Goal: Task Accomplishment & Management: Use online tool/utility

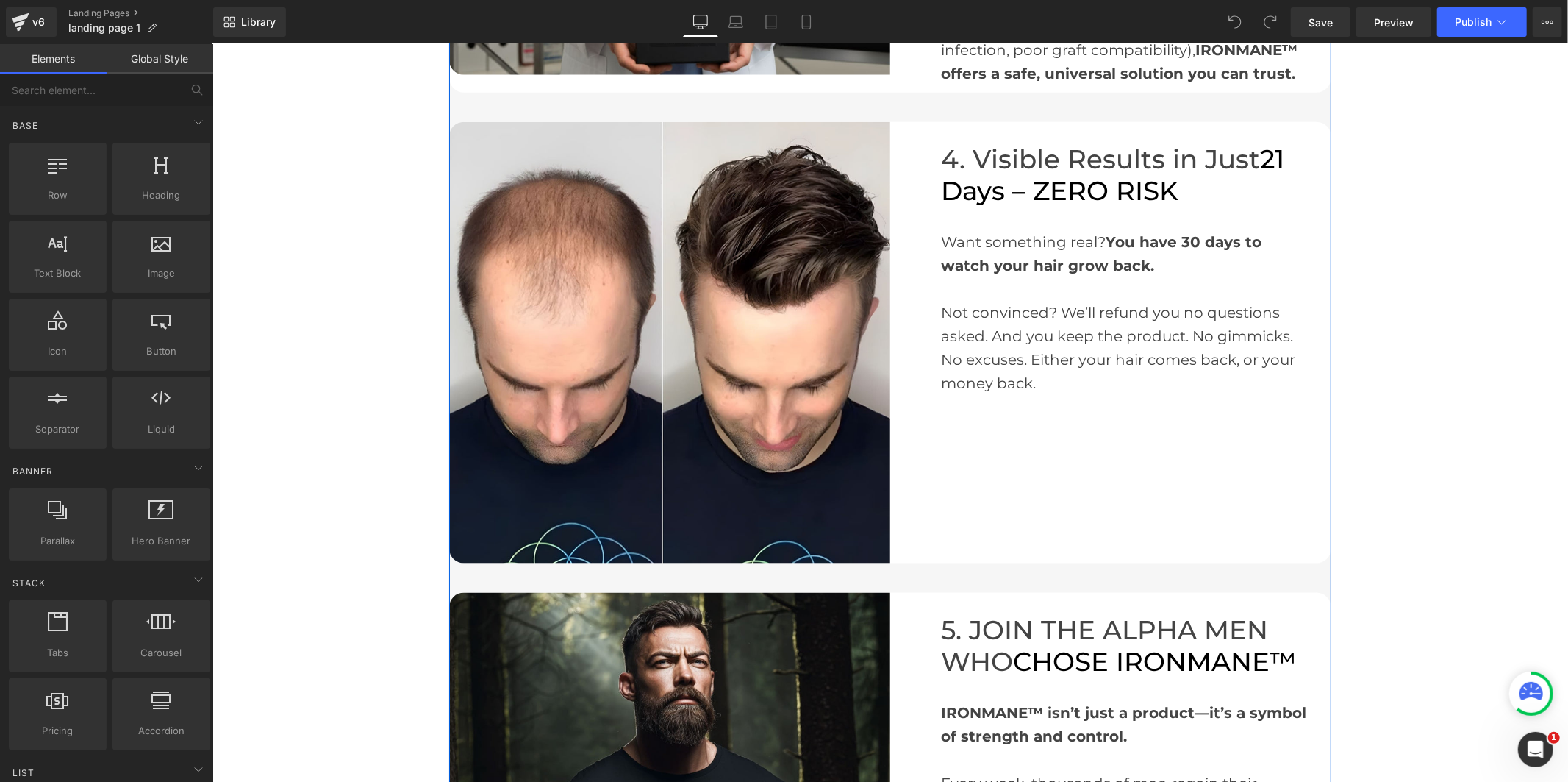
scroll to position [1797, 0]
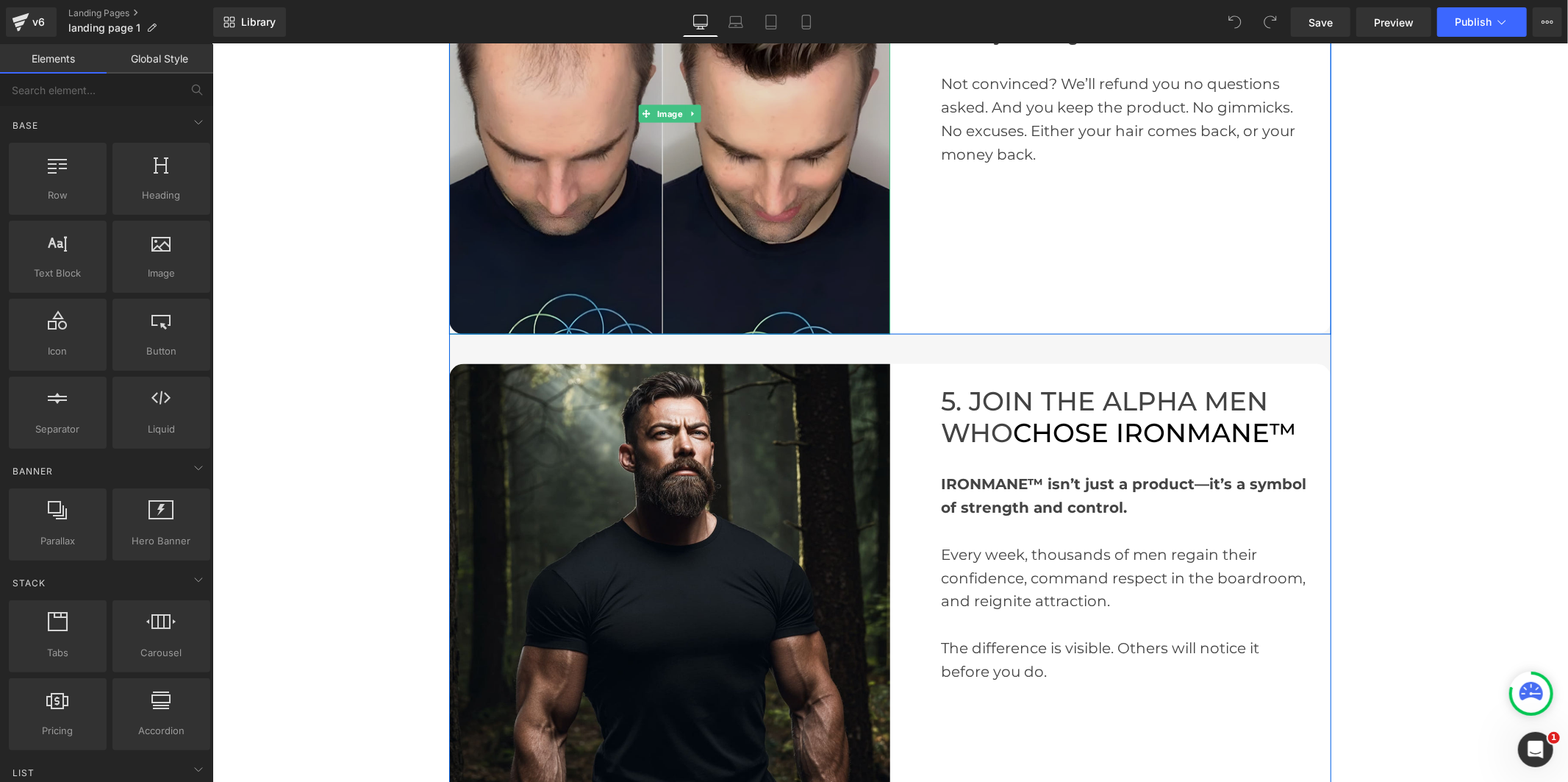
click at [665, 235] on img at bounding box center [668, 113] width 441 height 441
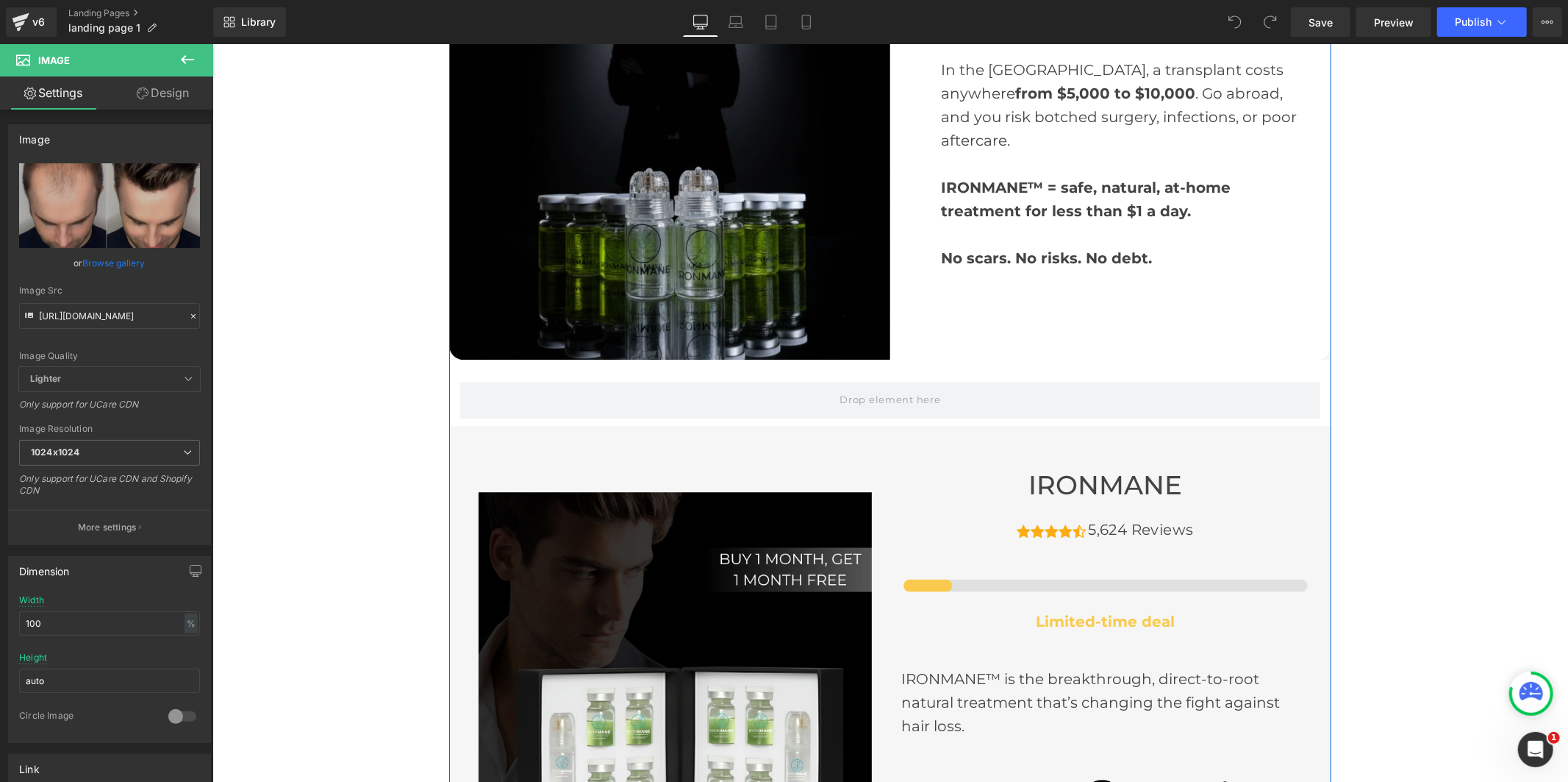
scroll to position [3674, 0]
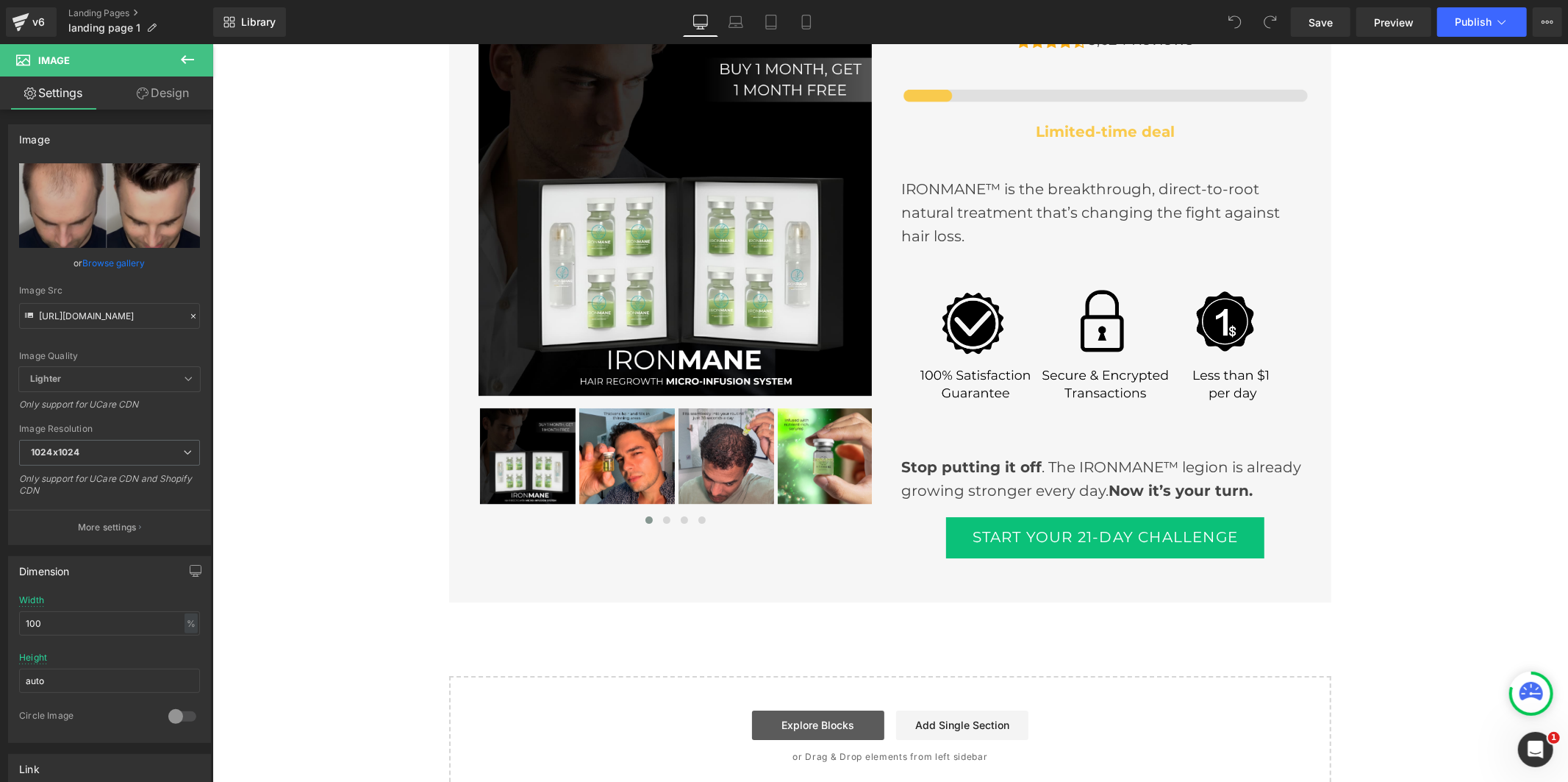
click at [822, 710] on link "Explore Blocks" at bounding box center [817, 724] width 132 height 29
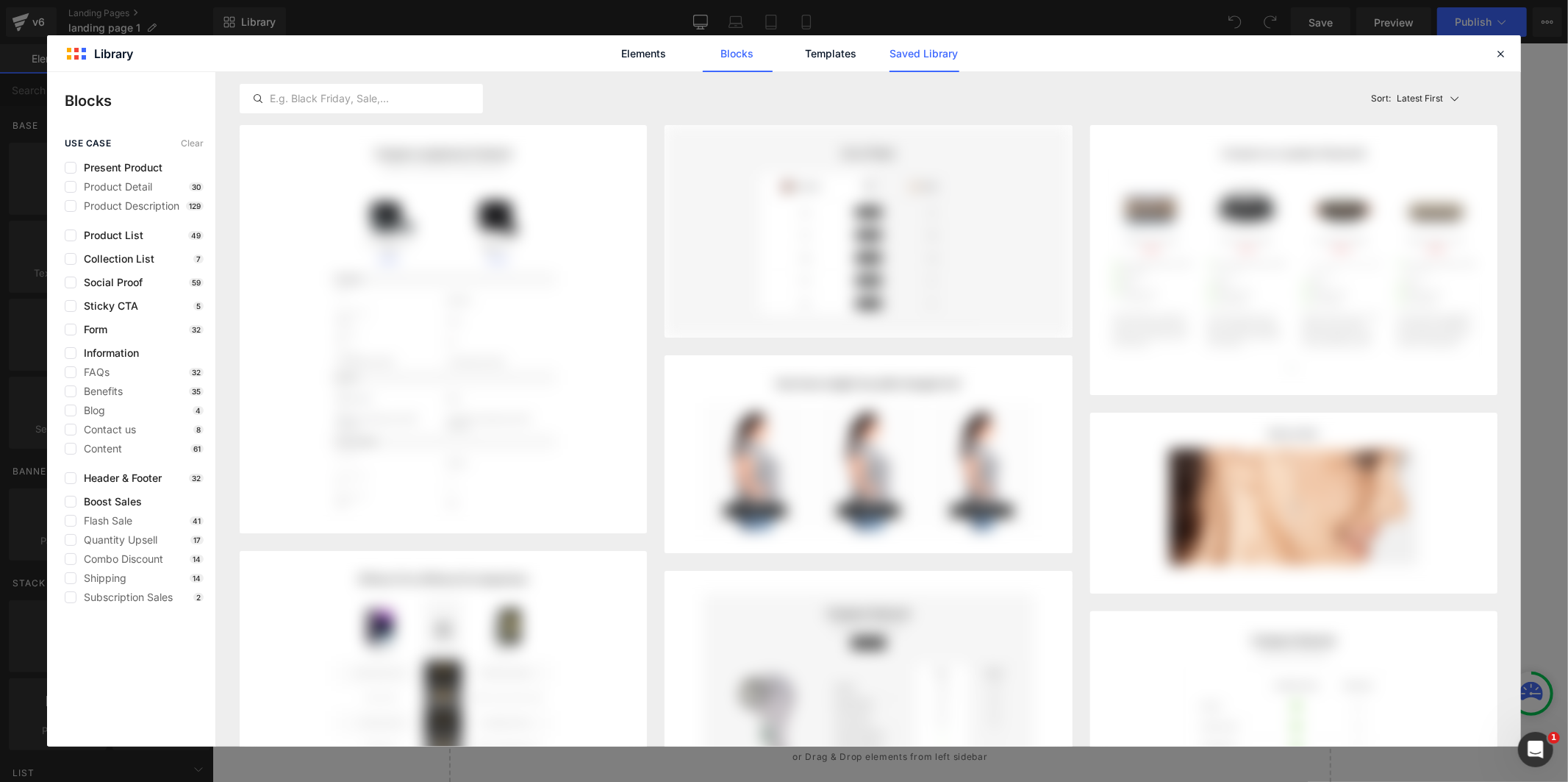
click at [916, 59] on link "Saved Library" at bounding box center [925, 54] width 70 height 37
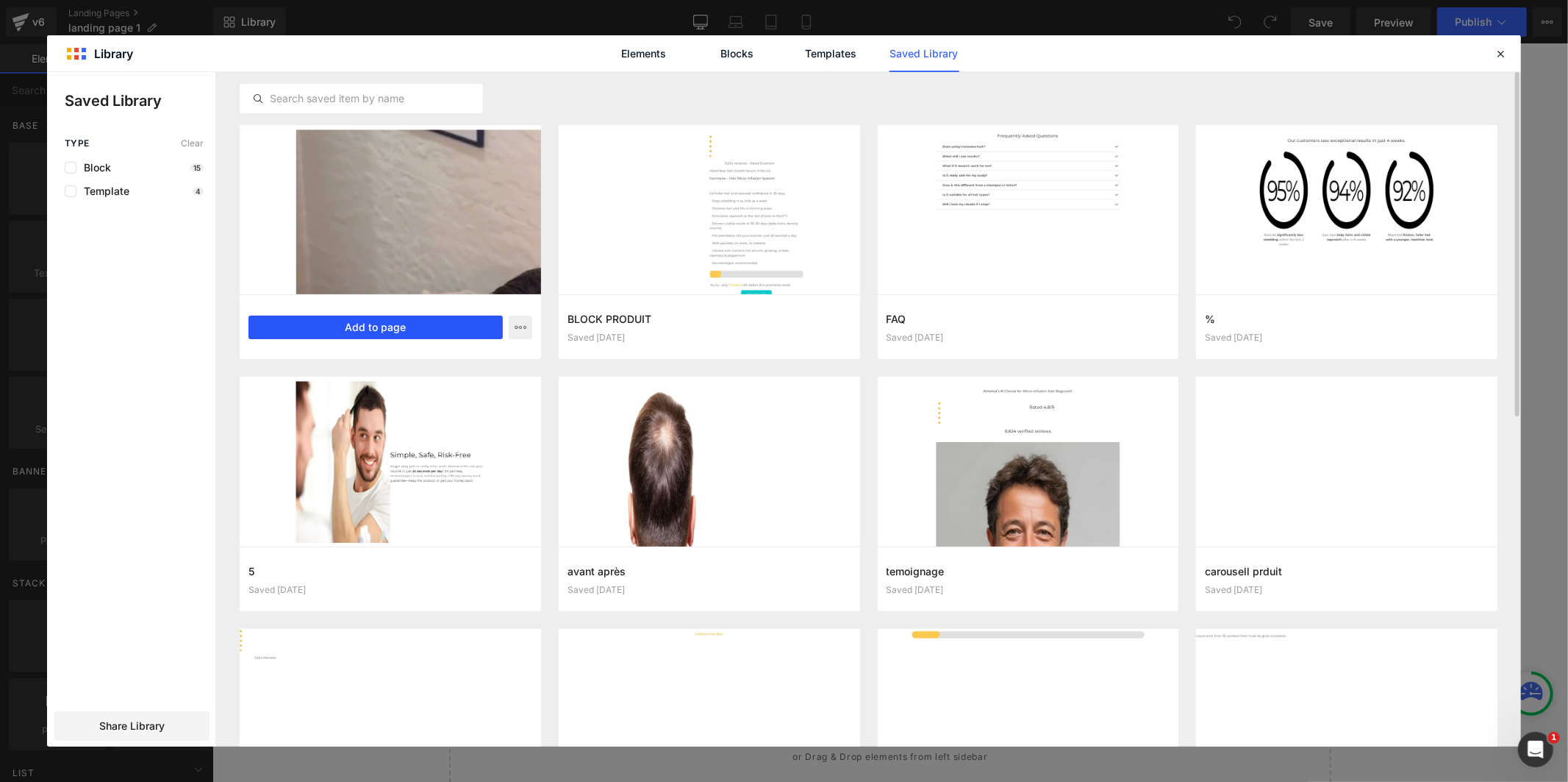
click at [437, 328] on button "Add to page" at bounding box center [375, 327] width 254 height 23
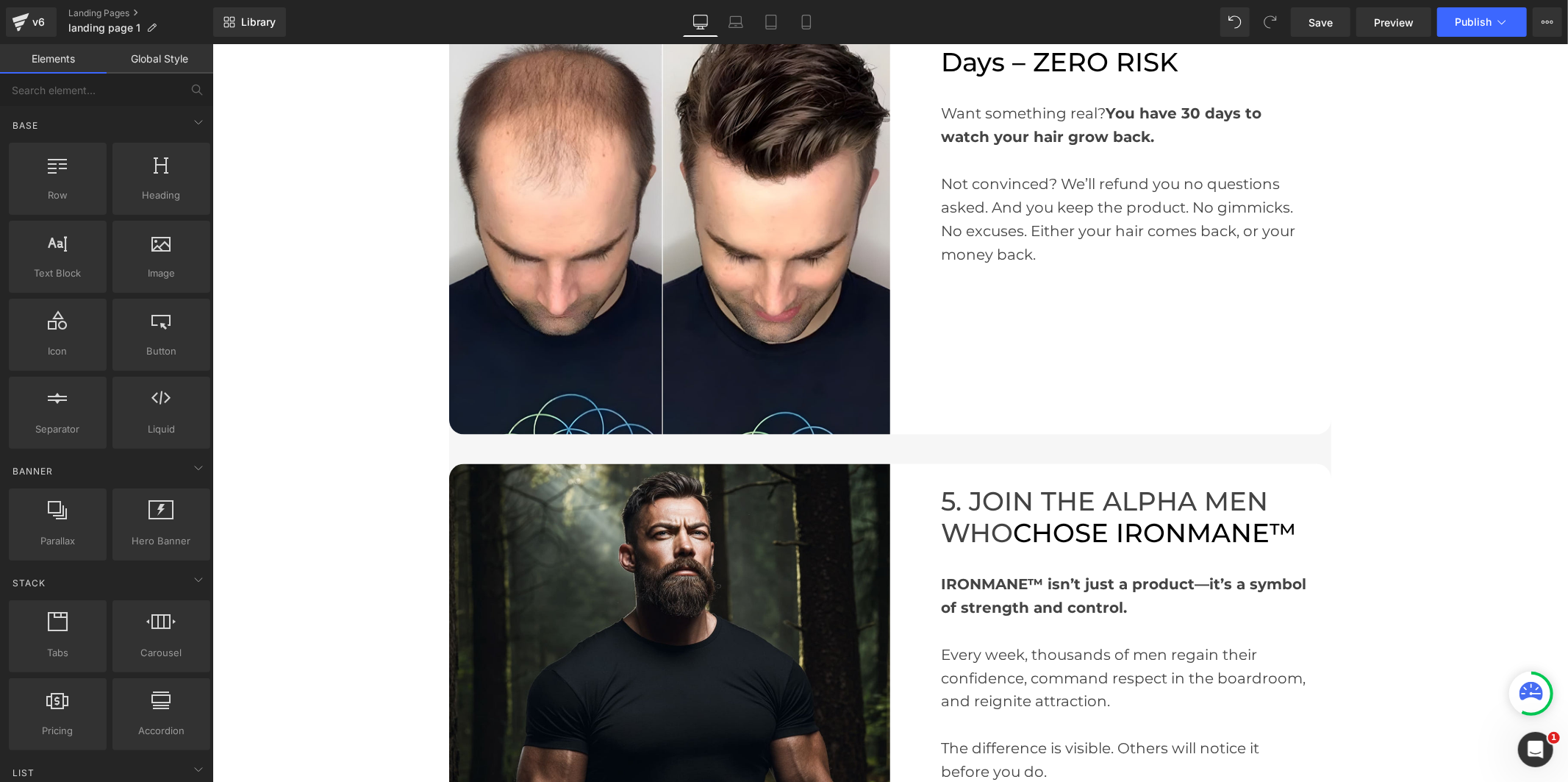
scroll to position [1623, 0]
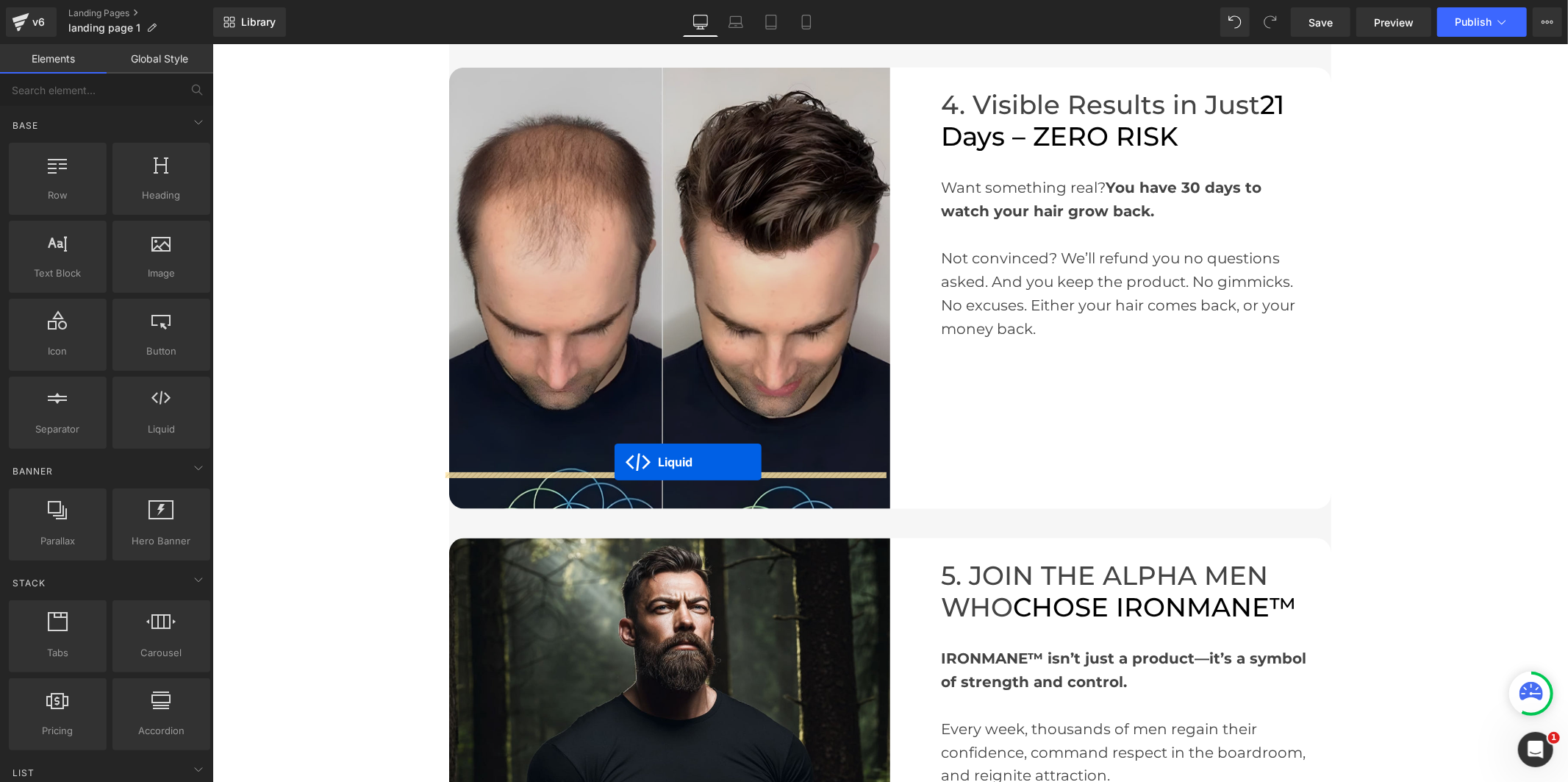
drag, startPoint x: 621, startPoint y: 586, endPoint x: 614, endPoint y: 461, distance: 125.2
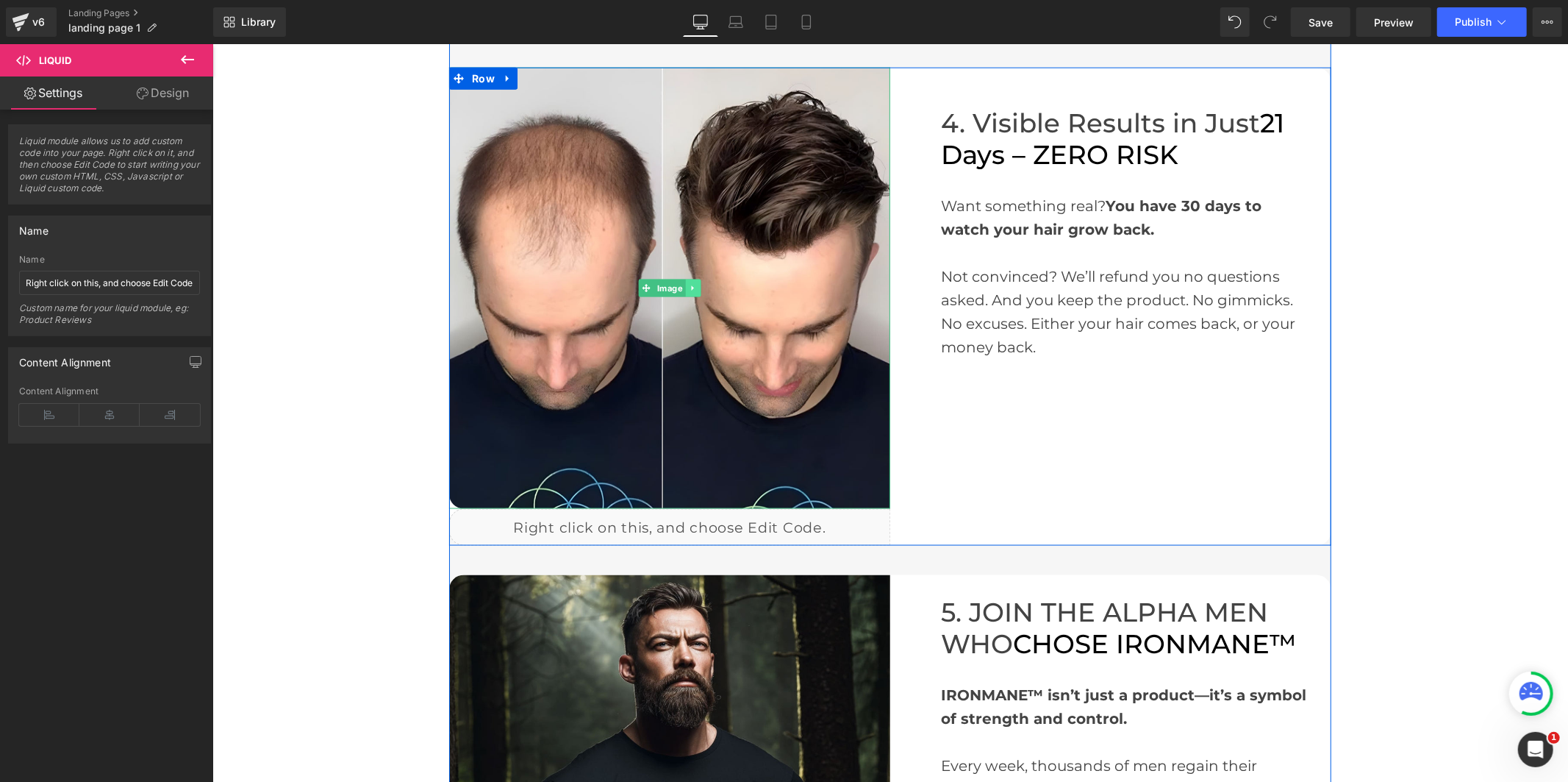
click at [691, 286] on icon at bounding box center [691, 288] width 2 height 5
click at [692, 279] on link at bounding box center [700, 287] width 16 height 17
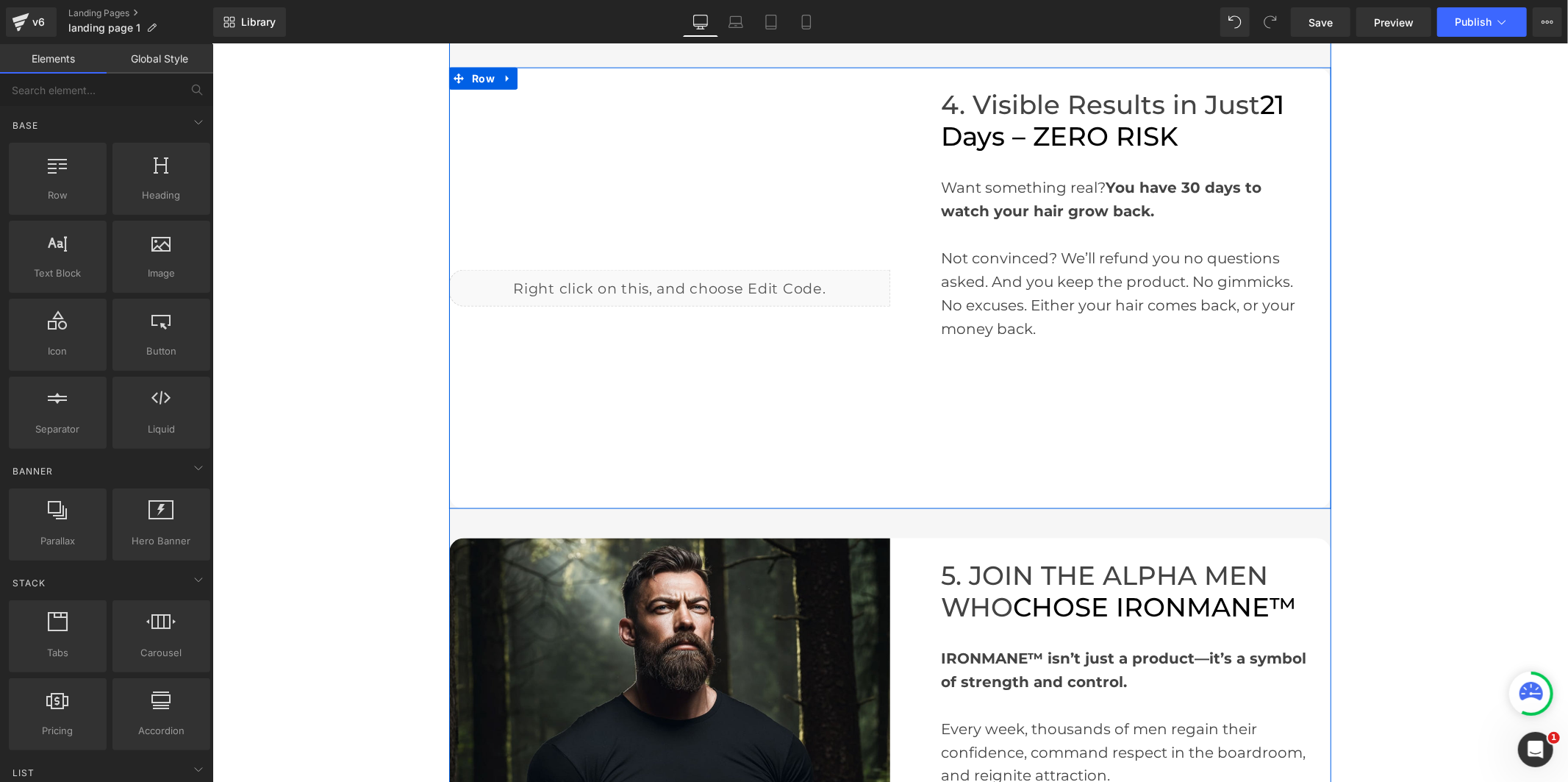
scroll to position [1384, 0]
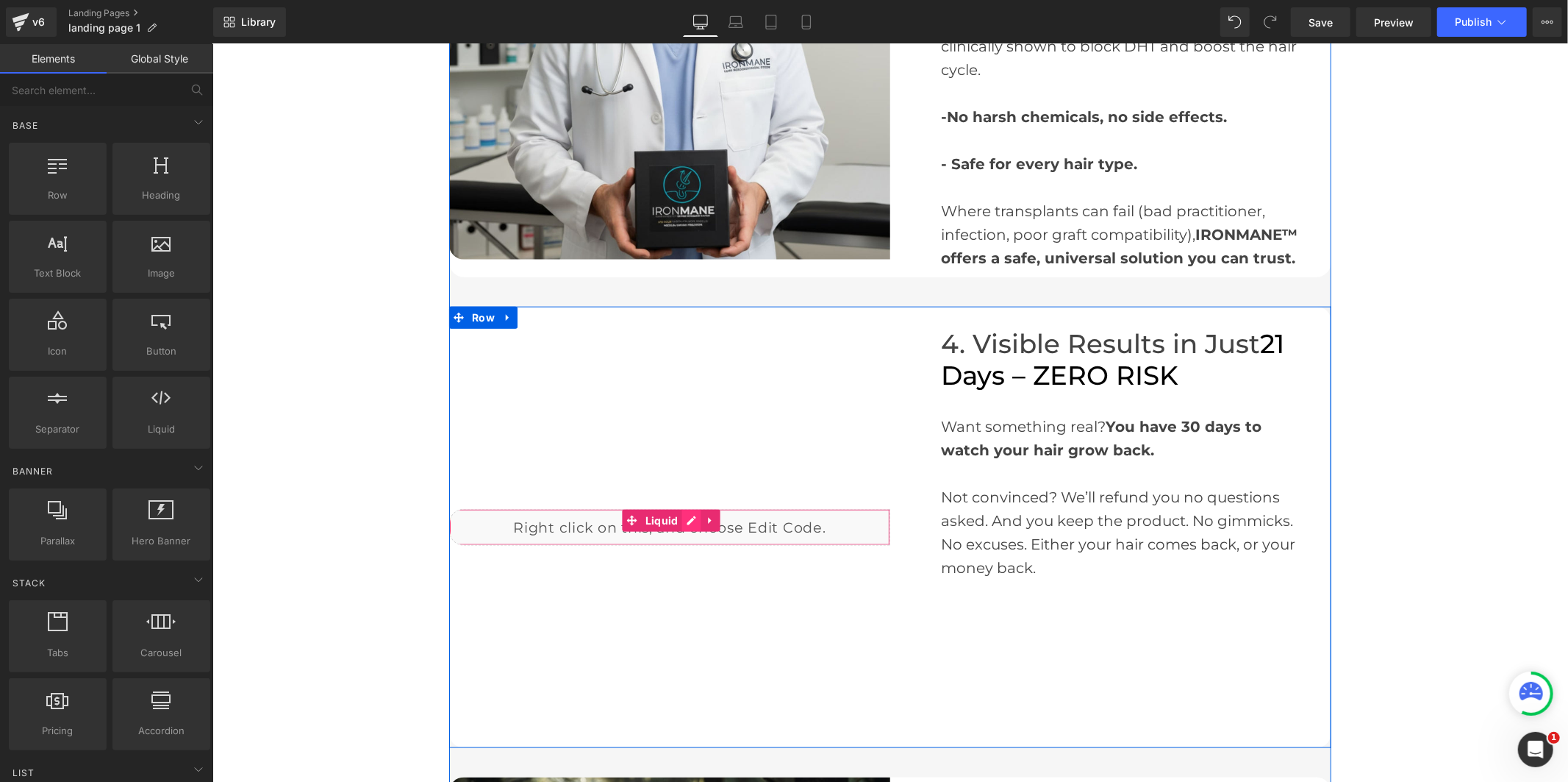
click at [686, 508] on div "Liquid" at bounding box center [668, 526] width 441 height 37
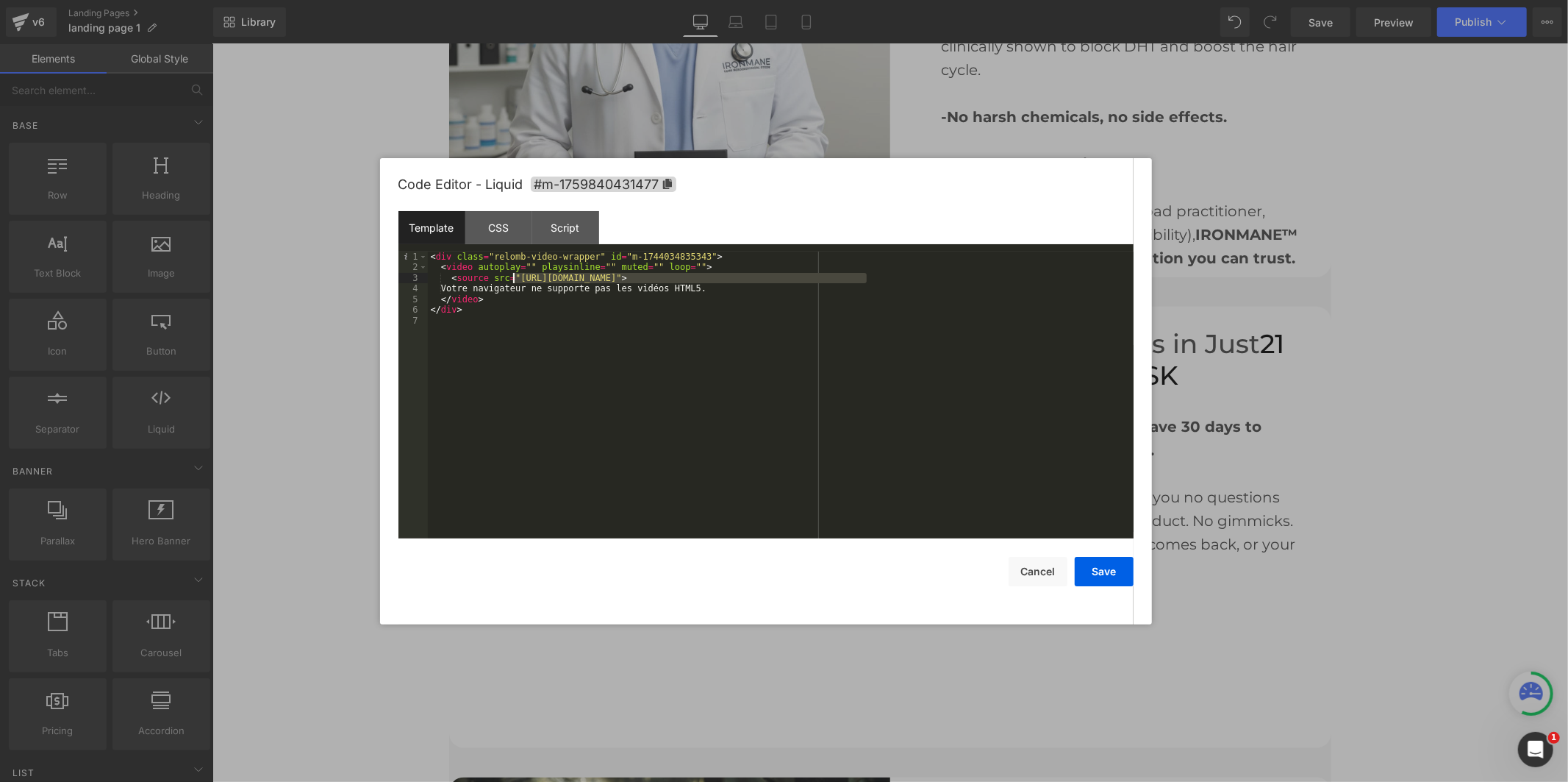
drag, startPoint x: 866, startPoint y: 275, endPoint x: 513, endPoint y: 276, distance: 353.0
click at [513, 276] on div "< div class = "relomb-video-wrapper" id = "m-1744034835343" > < video autoplay …" at bounding box center [781, 405] width 706 height 308
click at [1092, 575] on button "Save" at bounding box center [1104, 571] width 59 height 29
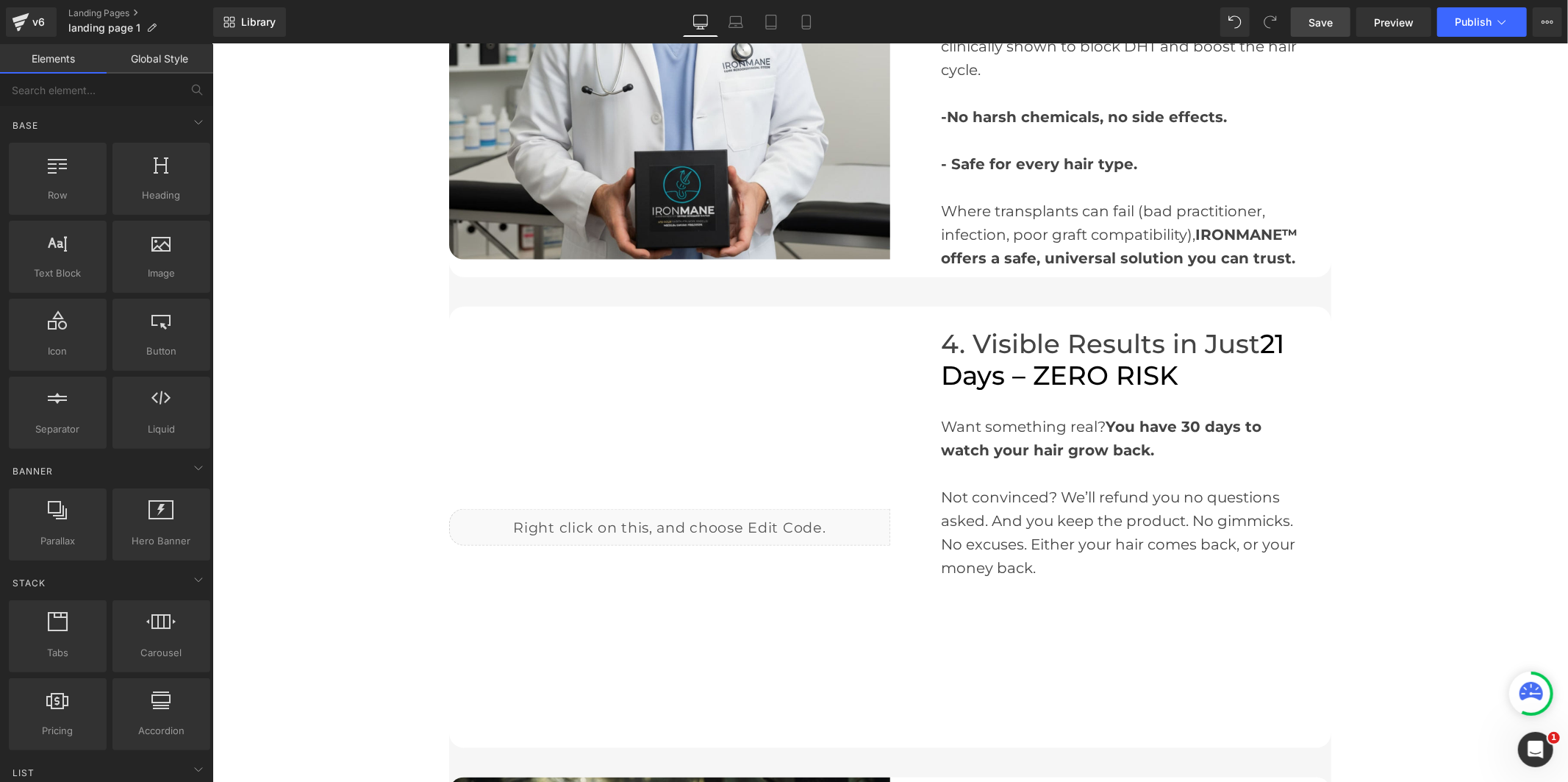
click at [1303, 25] on link "Save" at bounding box center [1321, 22] width 60 height 29
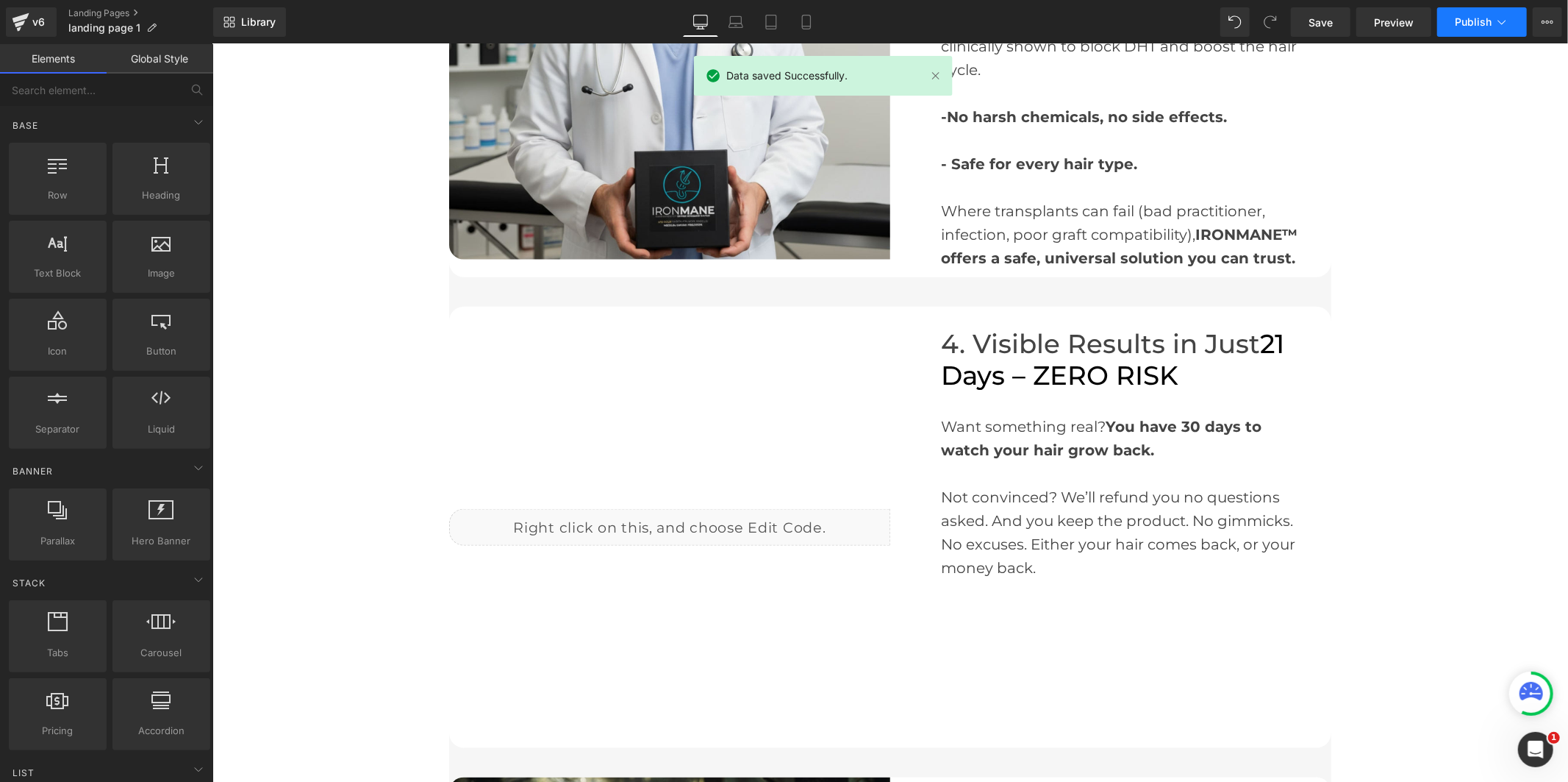
click at [1482, 17] on span "Publish" at bounding box center [1473, 22] width 37 height 12
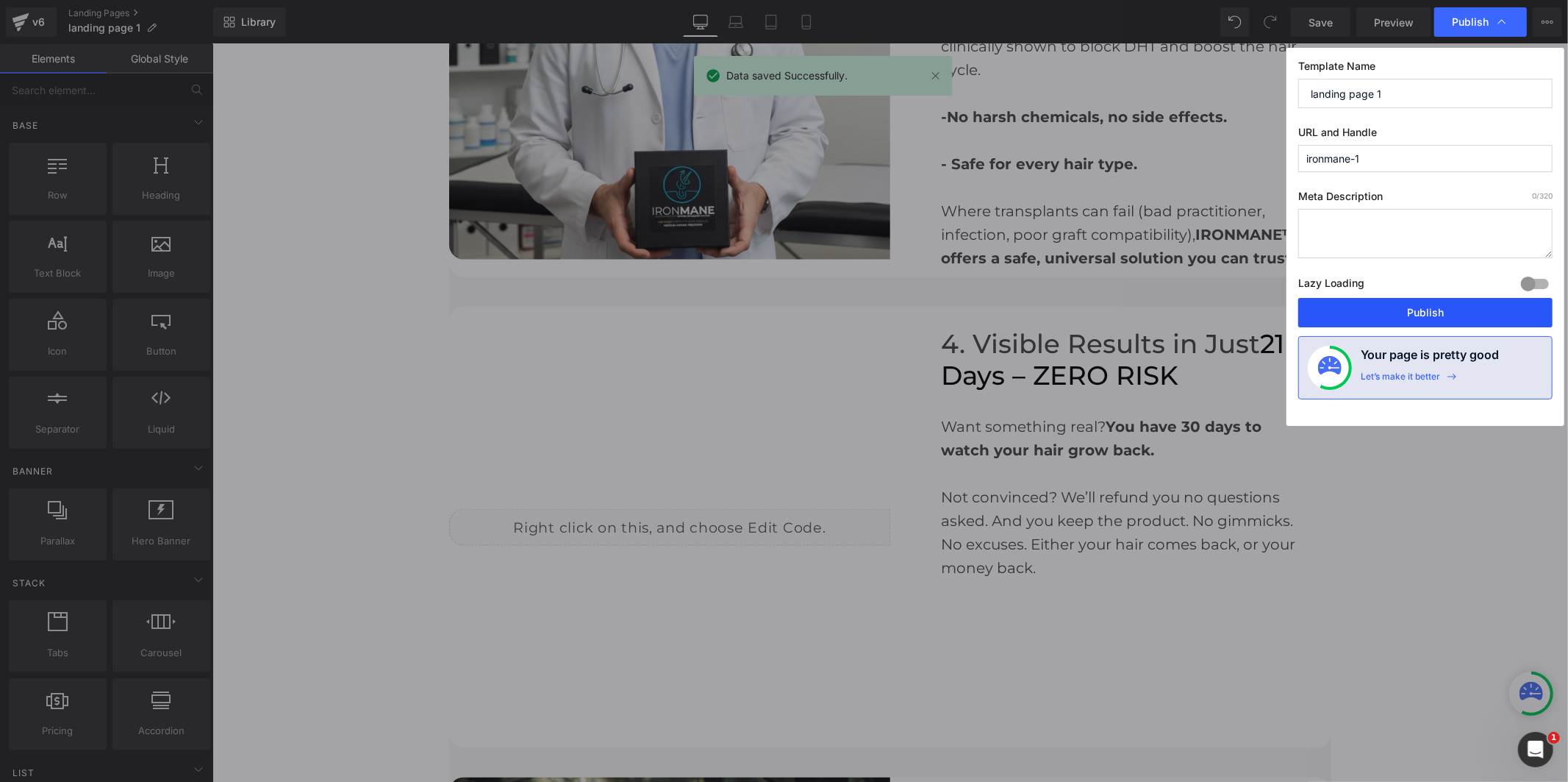
click at [1454, 312] on button "Publish" at bounding box center [1425, 312] width 254 height 29
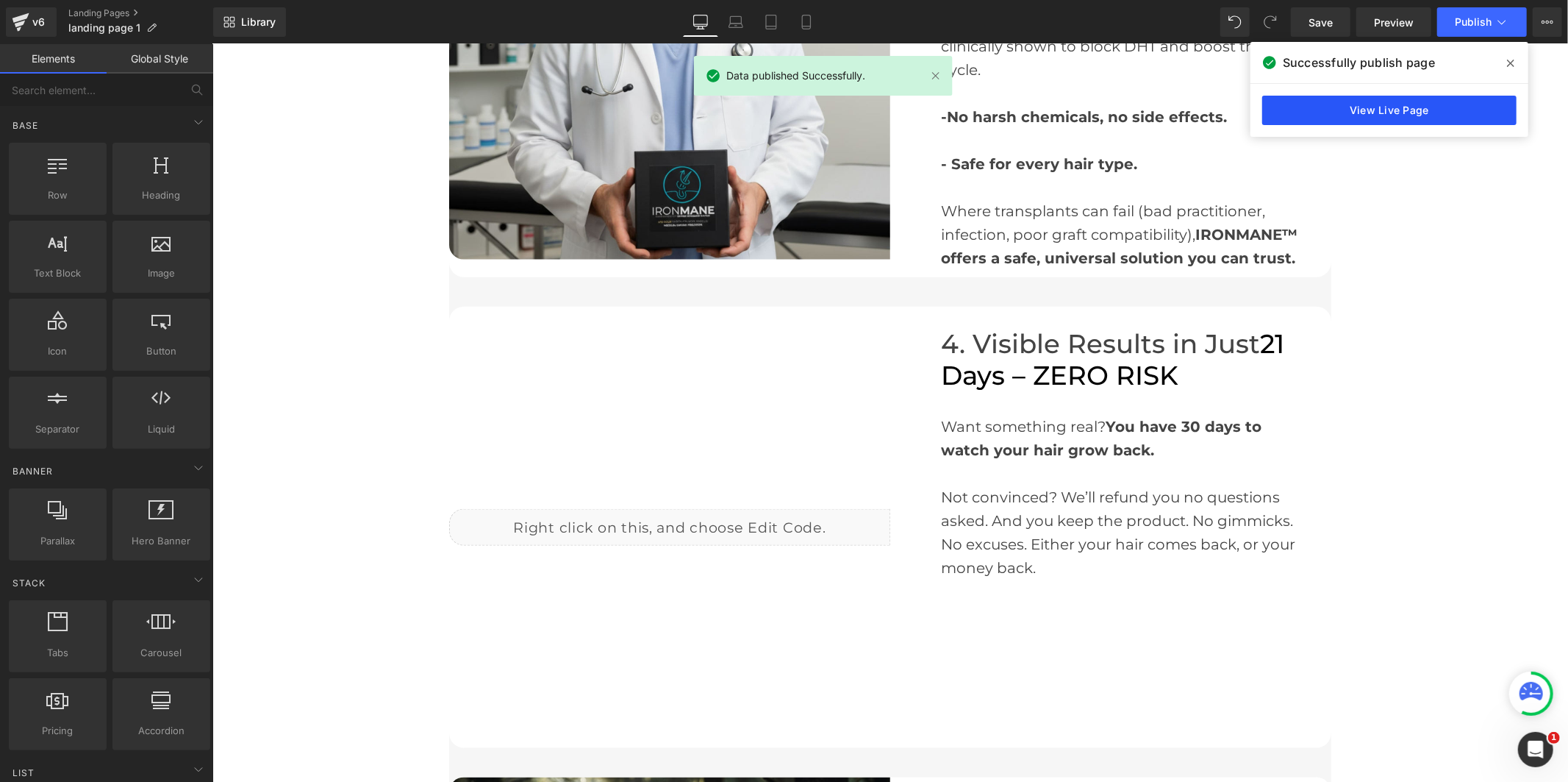
click at [1404, 101] on link "View Live Page" at bounding box center [1390, 110] width 254 height 29
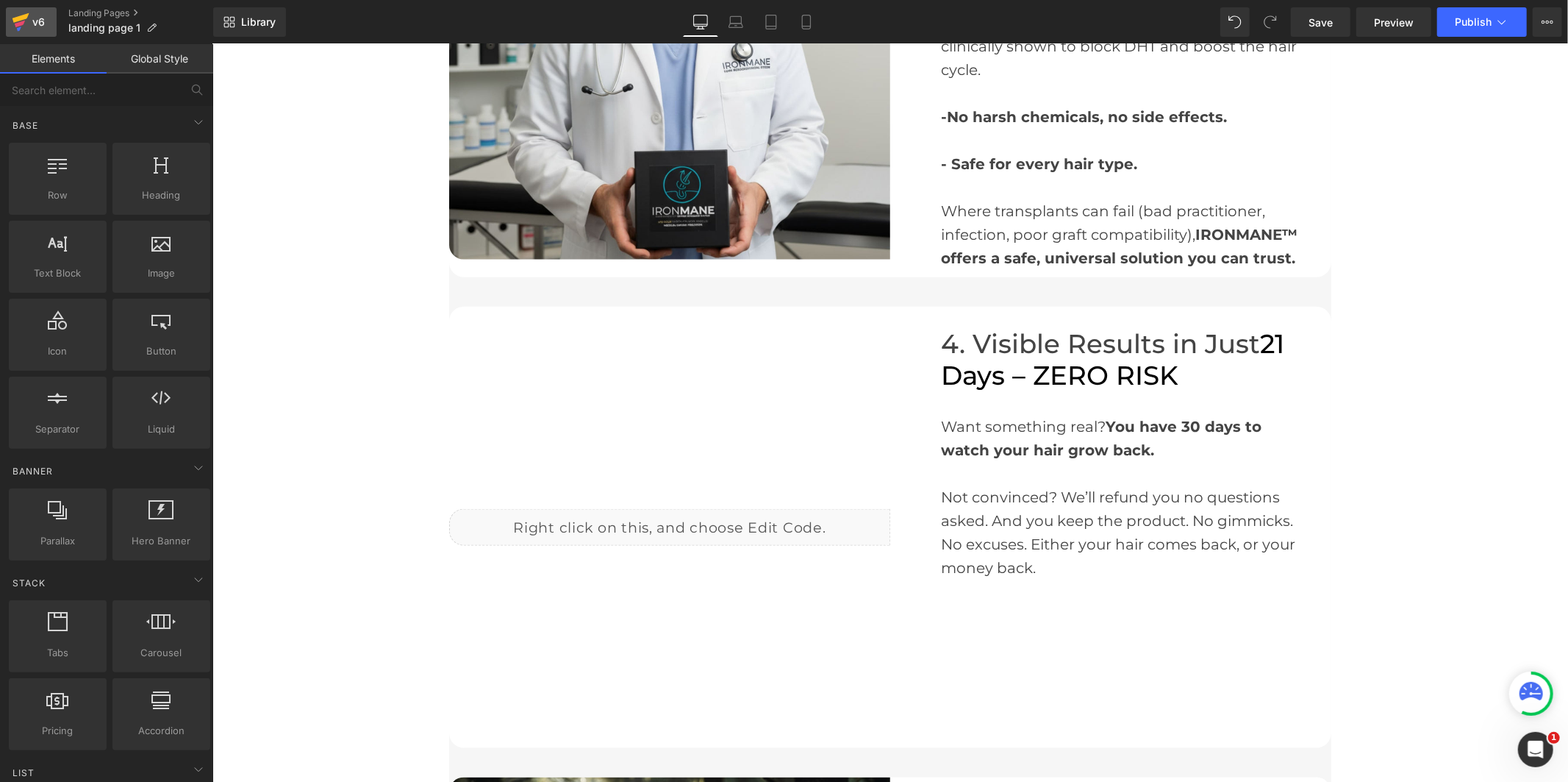
click at [26, 17] on icon at bounding box center [21, 18] width 17 height 10
